Goal: Task Accomplishment & Management: Use online tool/utility

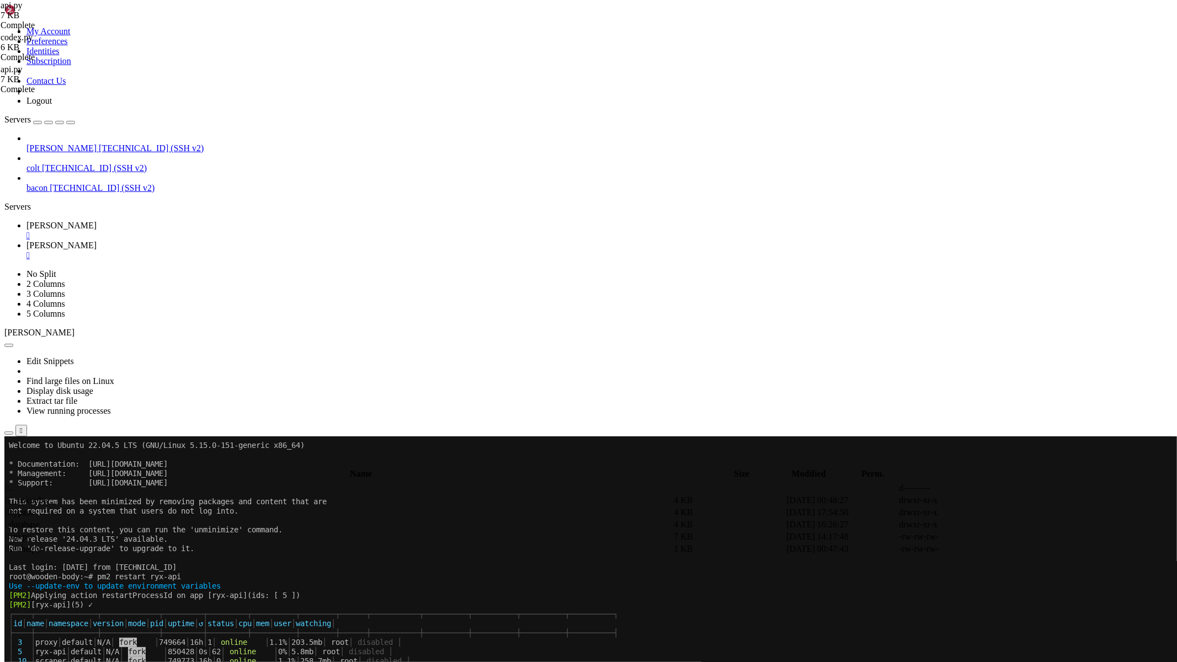
click at [97, 221] on span "[PERSON_NAME]" at bounding box center [61, 225] width 70 height 9
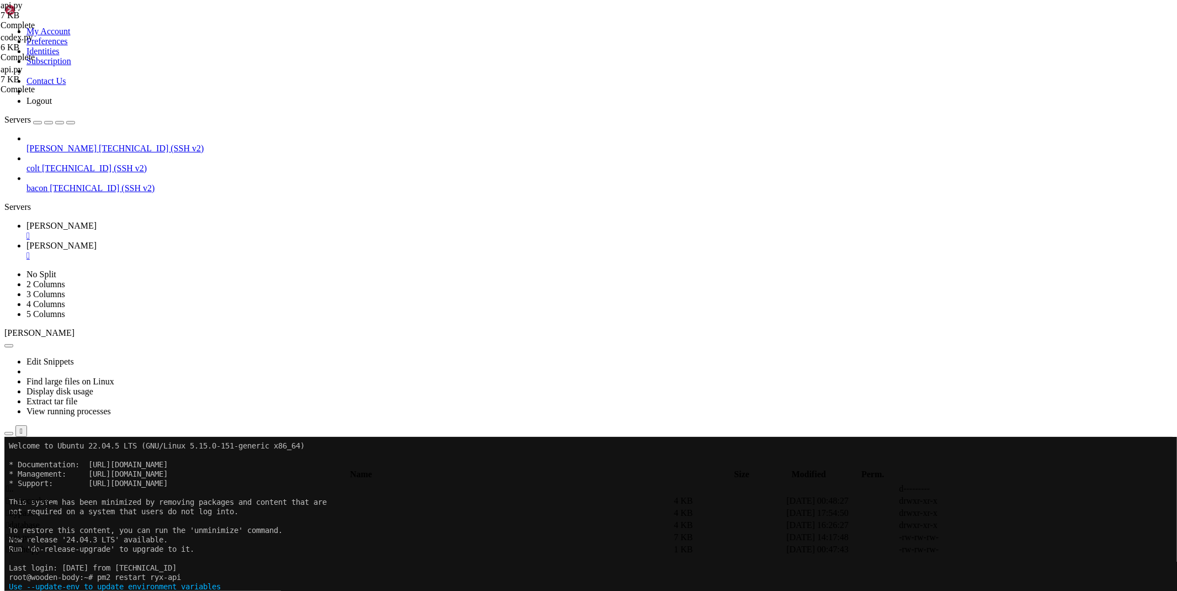
click at [26, 241] on icon at bounding box center [26, 245] width 0 height 9
click at [14, 484] on span " .." at bounding box center [10, 488] width 8 height 9
type input "/root"
drag, startPoint x: 672, startPoint y: 171, endPoint x: 647, endPoint y: 172, distance: 25.4
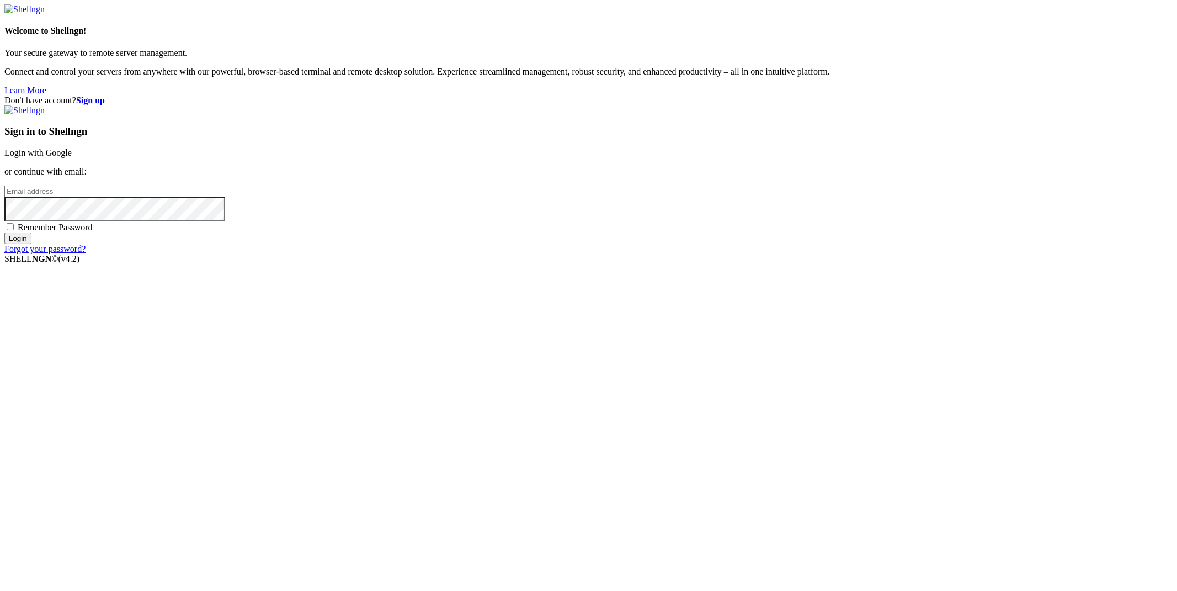
click at [72, 157] on link "Login with Google" at bounding box center [37, 152] width 67 height 9
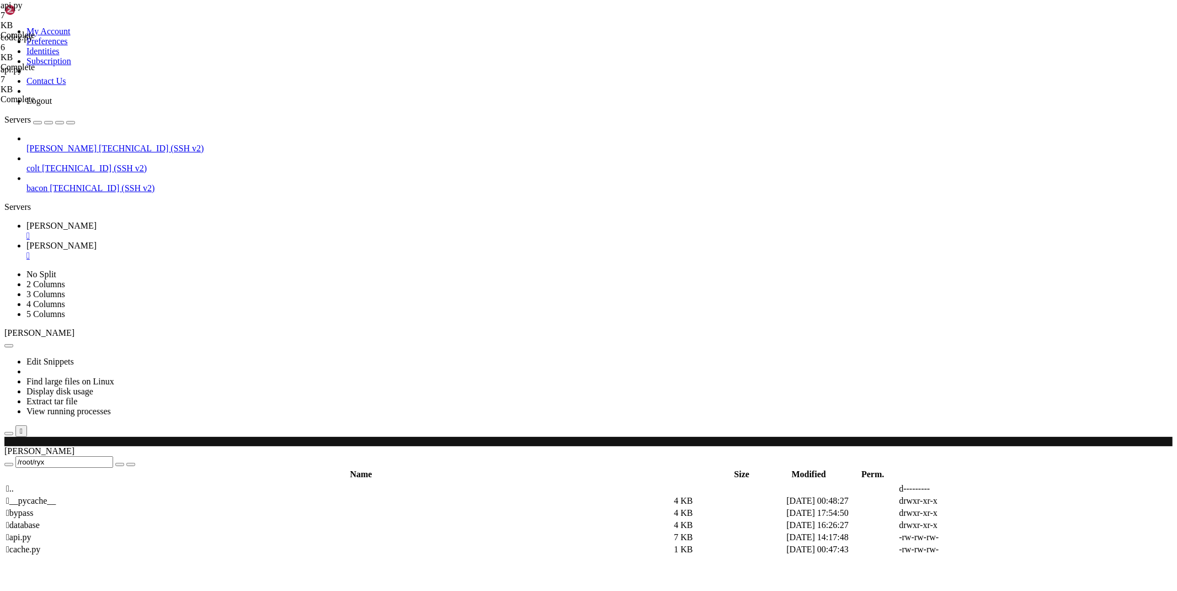
type input "/root"
